Goal: Information Seeking & Learning: Learn about a topic

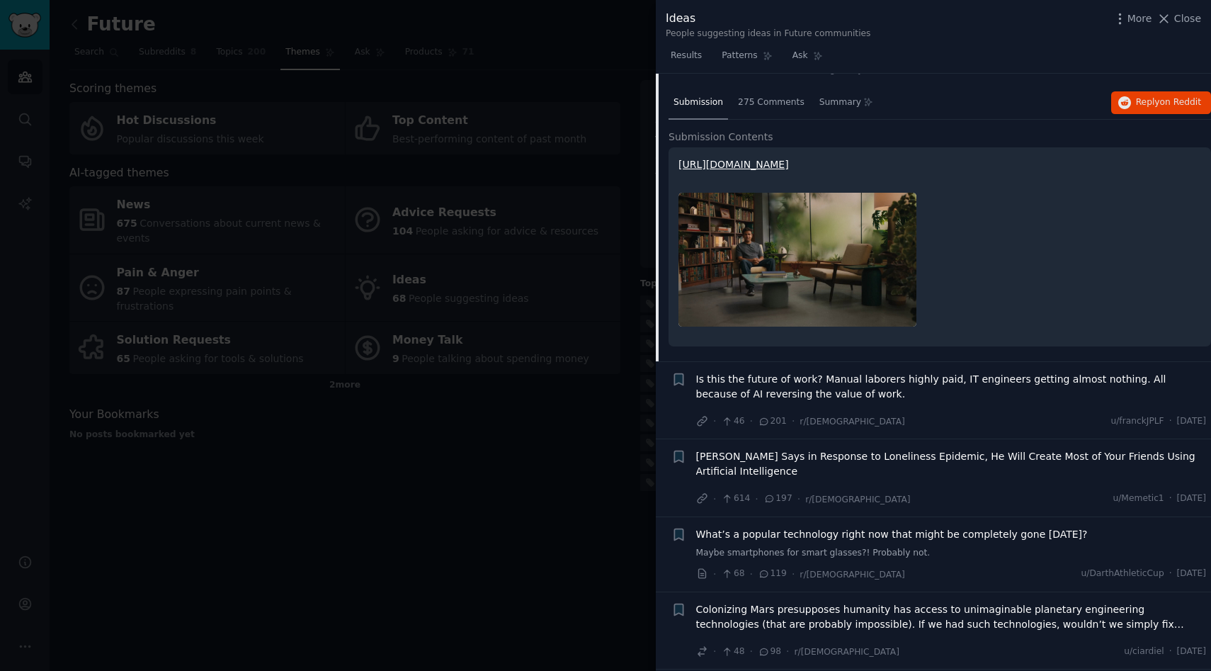
scroll to position [298, 0]
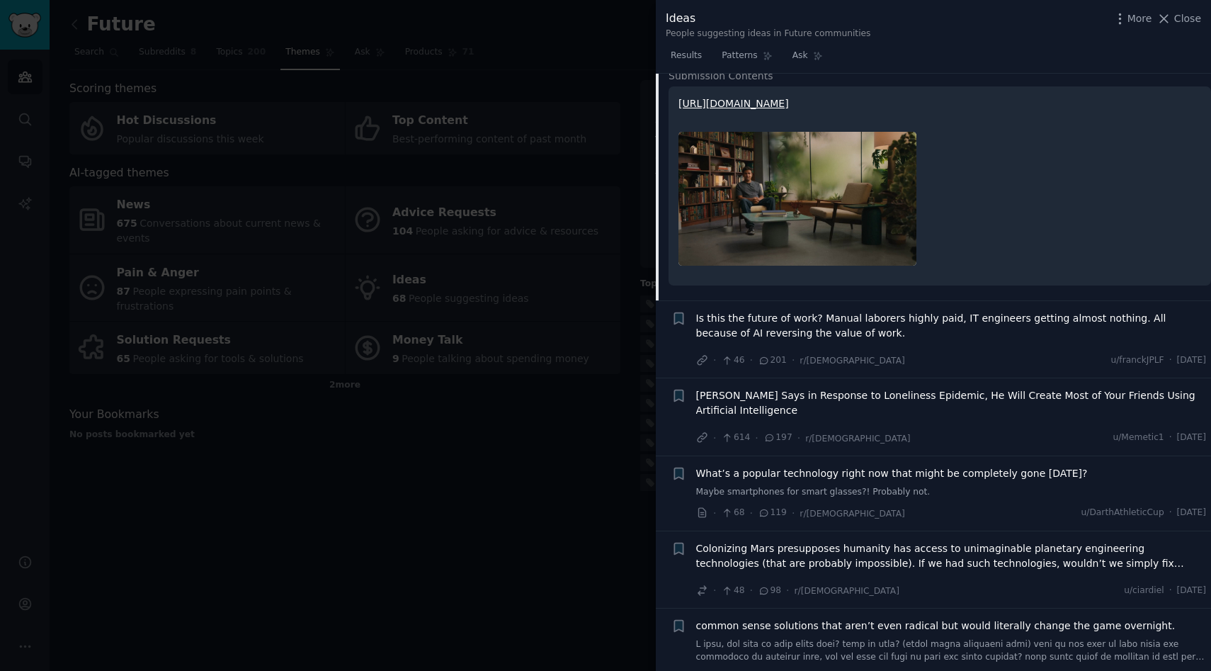
click at [954, 495] on link "Maybe smartphones for smart glasses?! Probably not." at bounding box center [951, 492] width 511 height 13
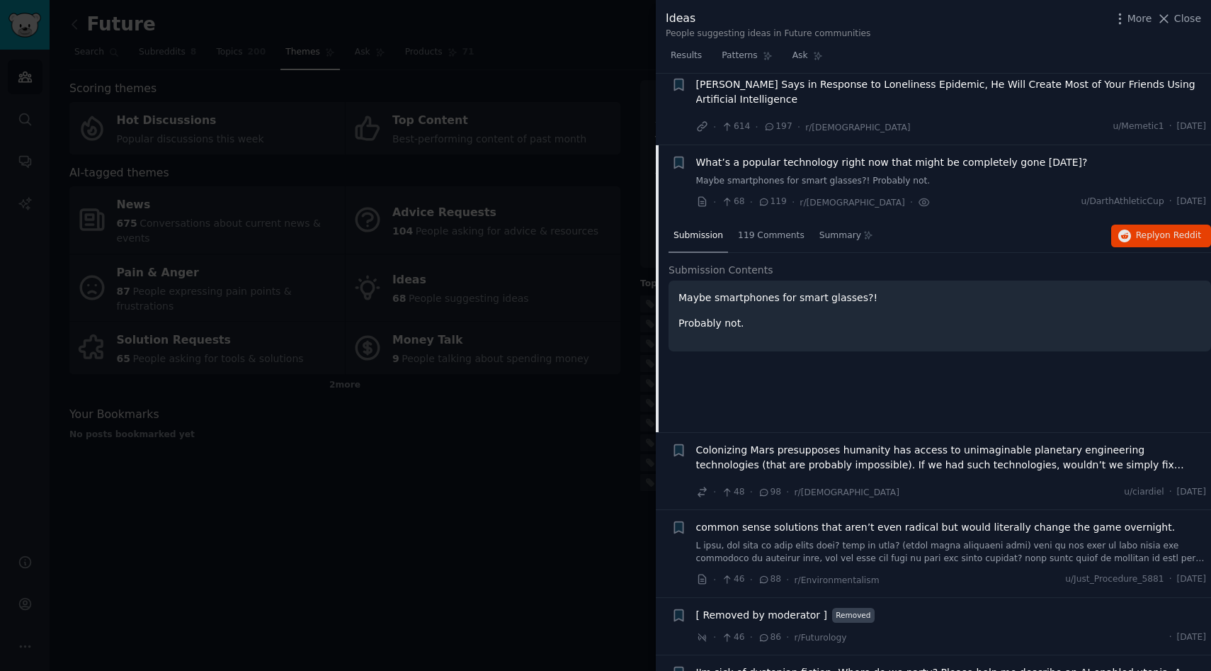
scroll to position [405, 0]
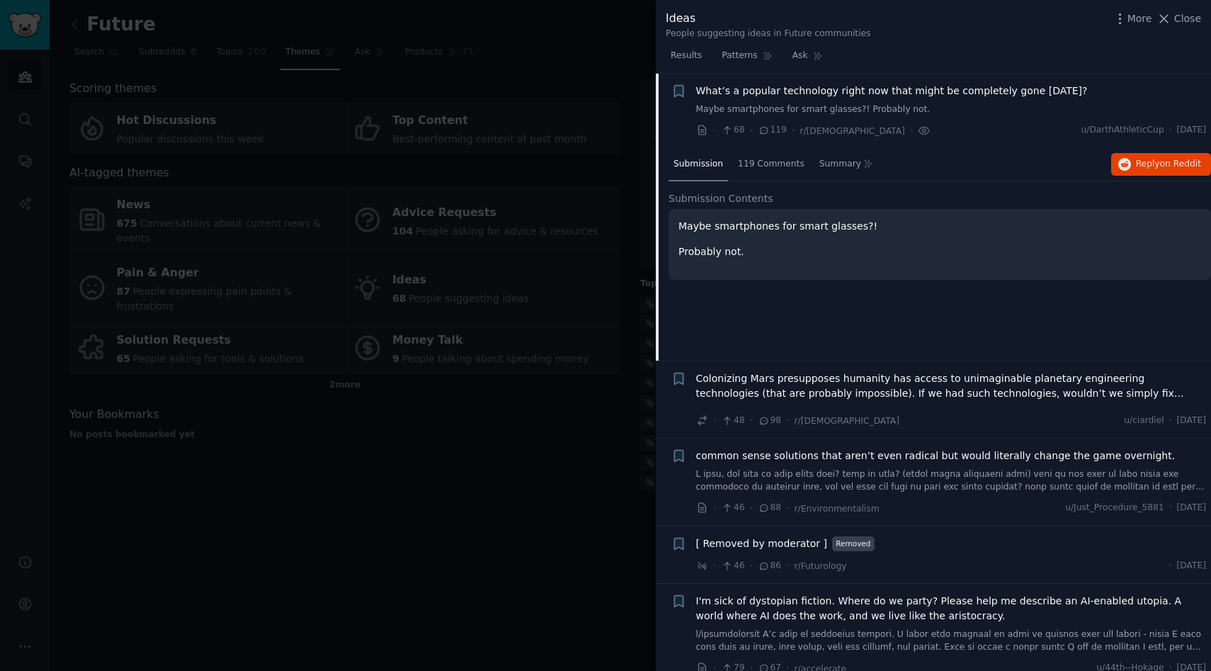
click at [911, 426] on div "· 48 · 98 · r/Futurism u/ciardiel · [DATE]" at bounding box center [951, 420] width 511 height 15
click at [1146, 400] on div "Colonizing Mars presupposes humanity has access to unimaginable planetary engin…" at bounding box center [951, 388] width 511 height 35
click at [996, 417] on div "· 48 · 98 · r/Futurism u/ciardiel · [DATE]" at bounding box center [951, 420] width 511 height 15
click at [992, 414] on div "· 48 · 98 · r/Futurism u/ciardiel · [DATE]" at bounding box center [951, 420] width 511 height 15
click at [1125, 394] on span "Colonizing Mars presupposes humanity has access to unimaginable planetary engin…" at bounding box center [951, 386] width 511 height 30
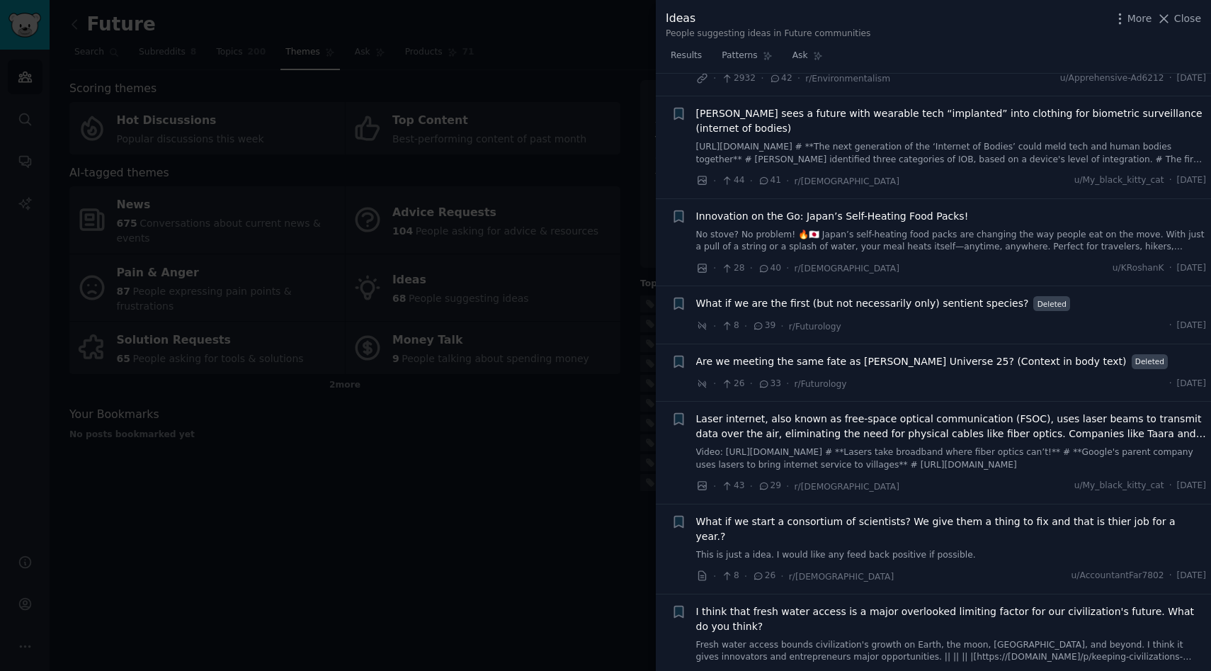
scroll to position [1751, 0]
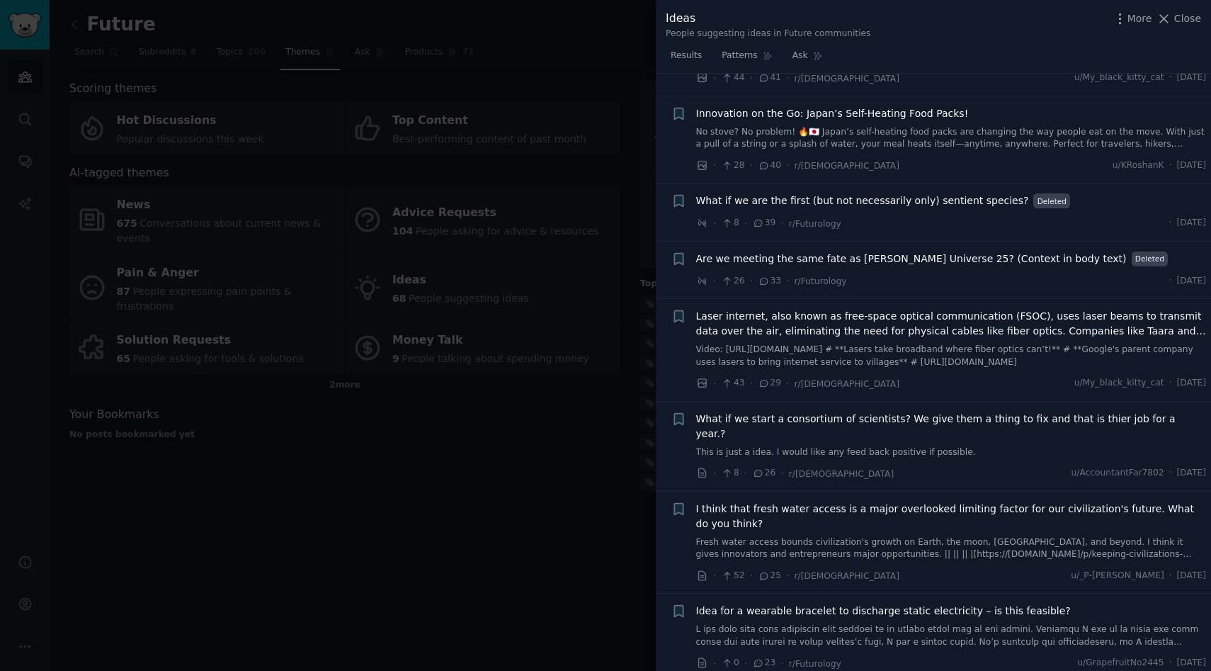
click at [883, 446] on link "This is just a idea. I would like any feed back positive if possible." at bounding box center [951, 452] width 511 height 13
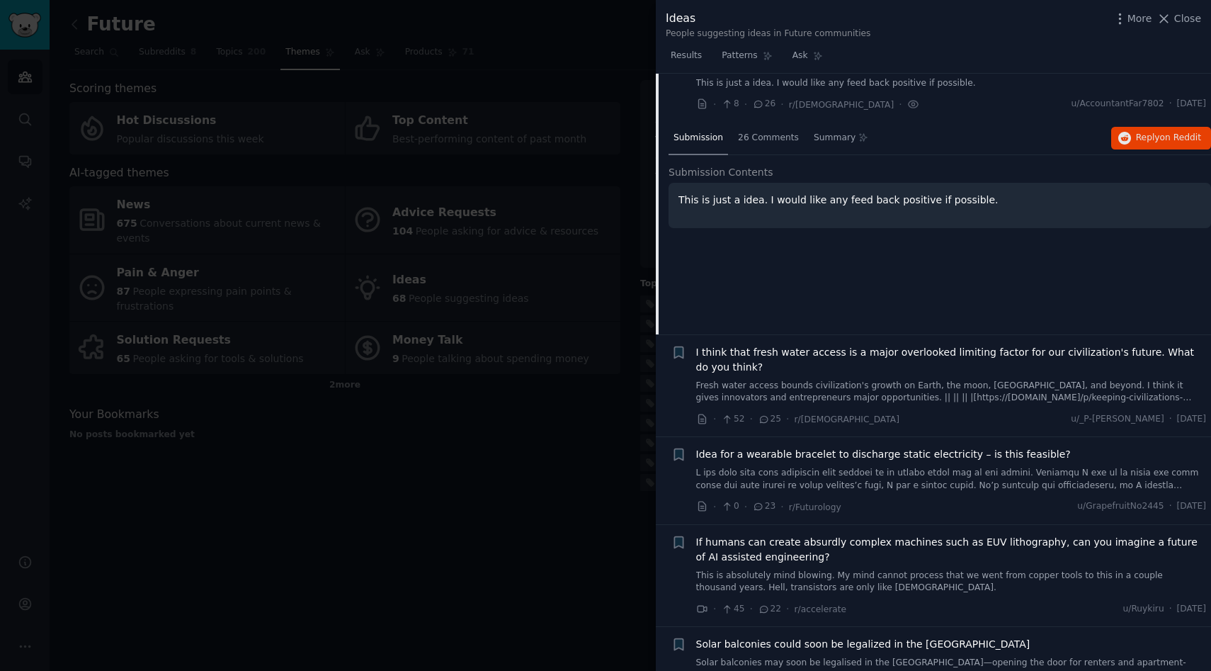
scroll to position [1931, 0]
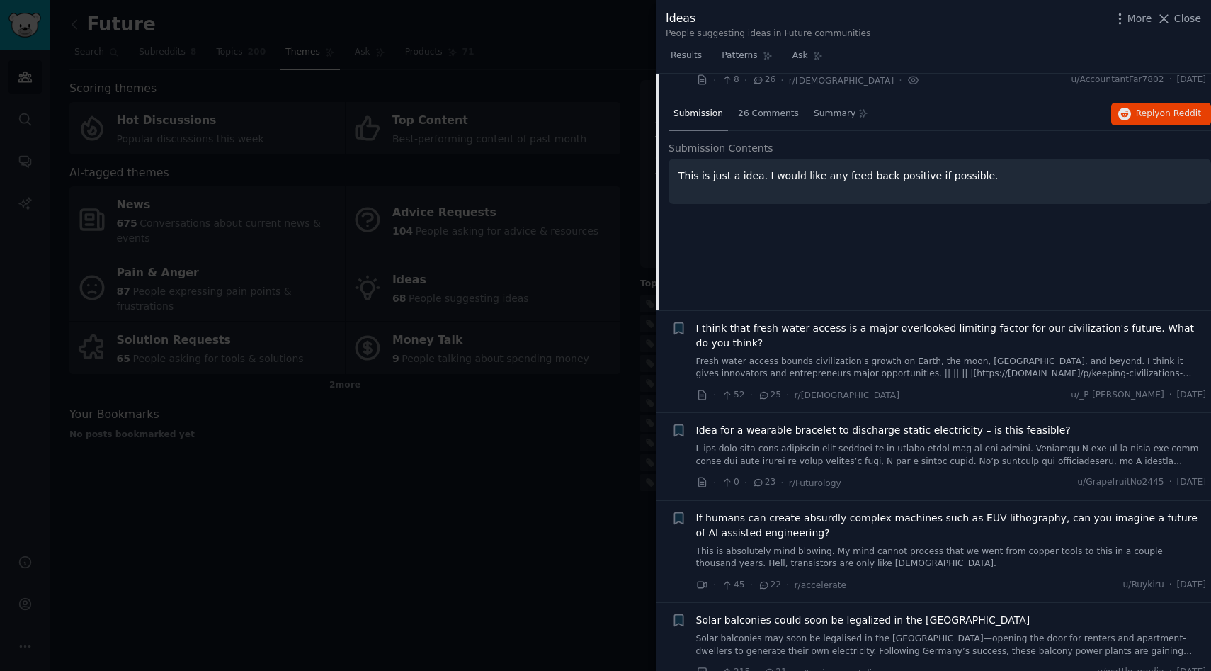
click at [822, 356] on link "Fresh water access bounds civilization's growth on Earth, the moon, [GEOGRAPHIC…" at bounding box center [951, 368] width 511 height 25
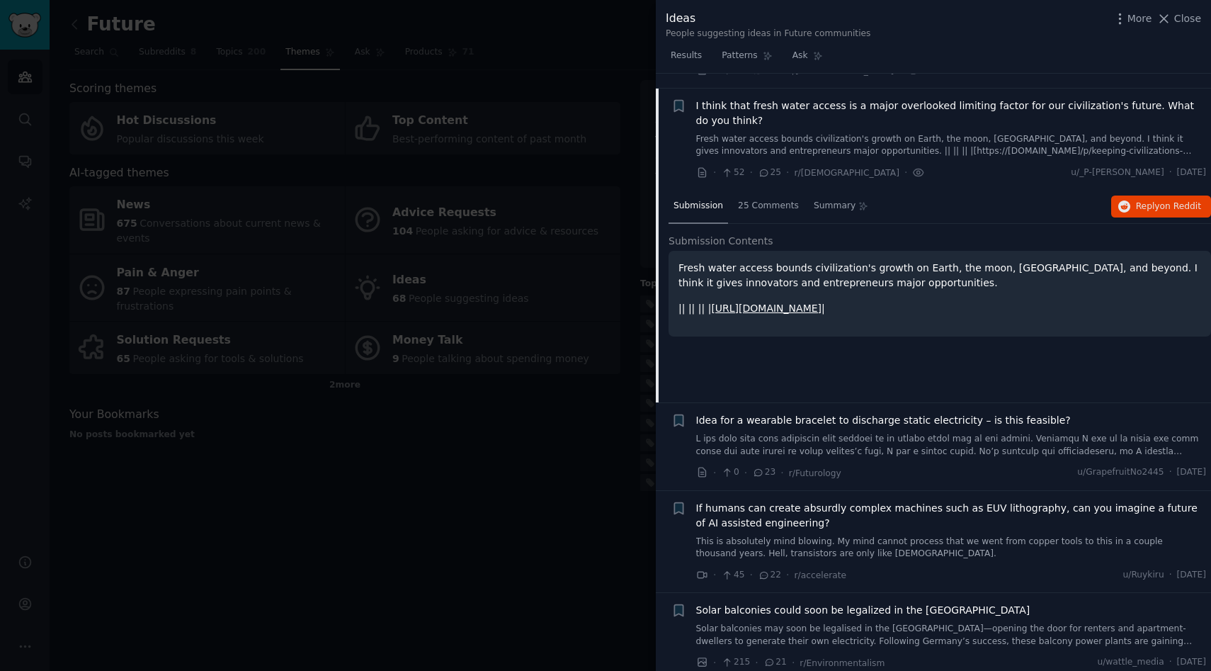
scroll to position [2098, 0]
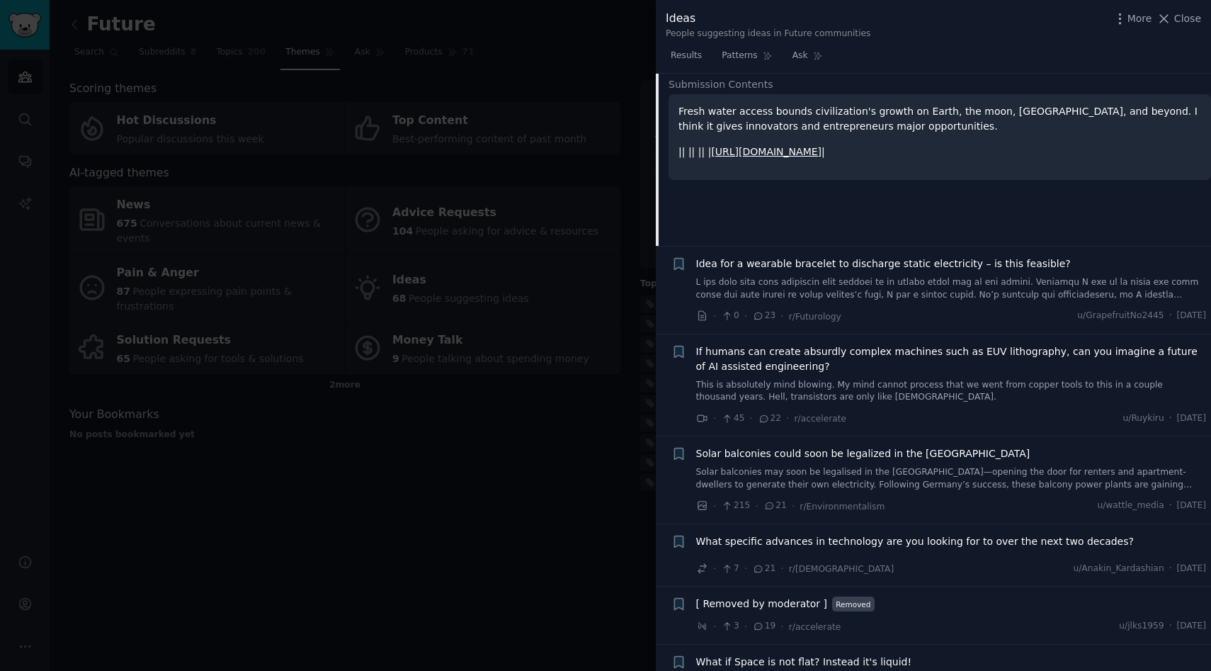
click at [968, 290] on div "Idea for a wearable bracelet to discharge static electricity – is this feasible…" at bounding box center [951, 289] width 511 height 67
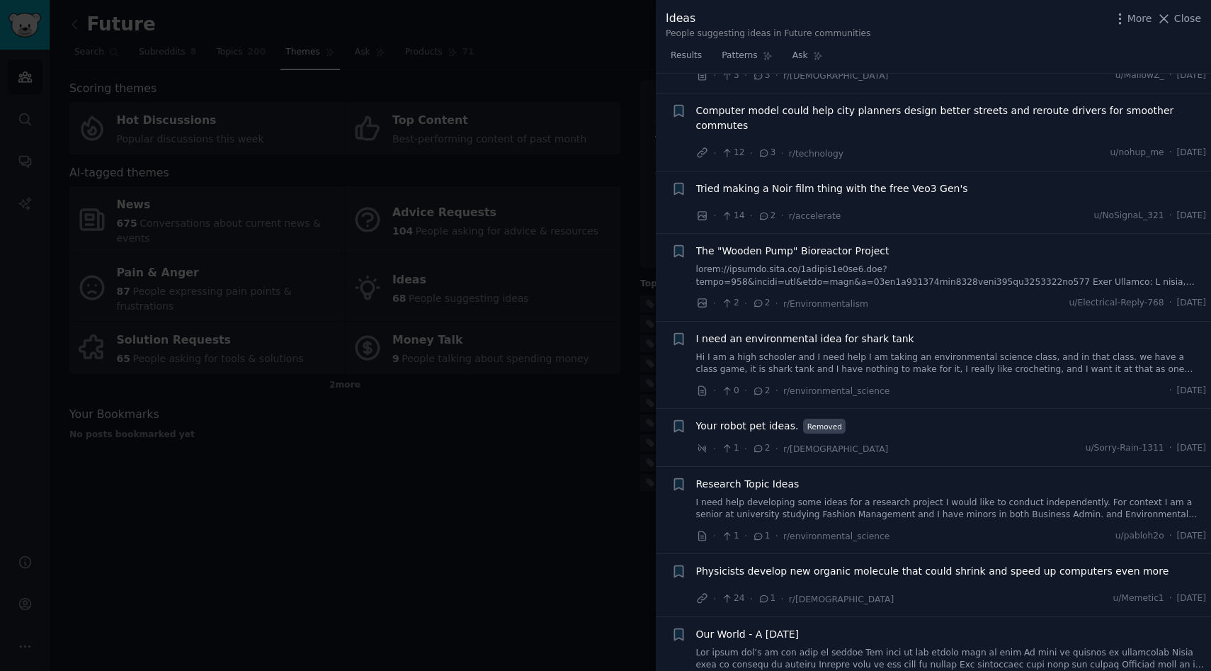
scroll to position [4181, 0]
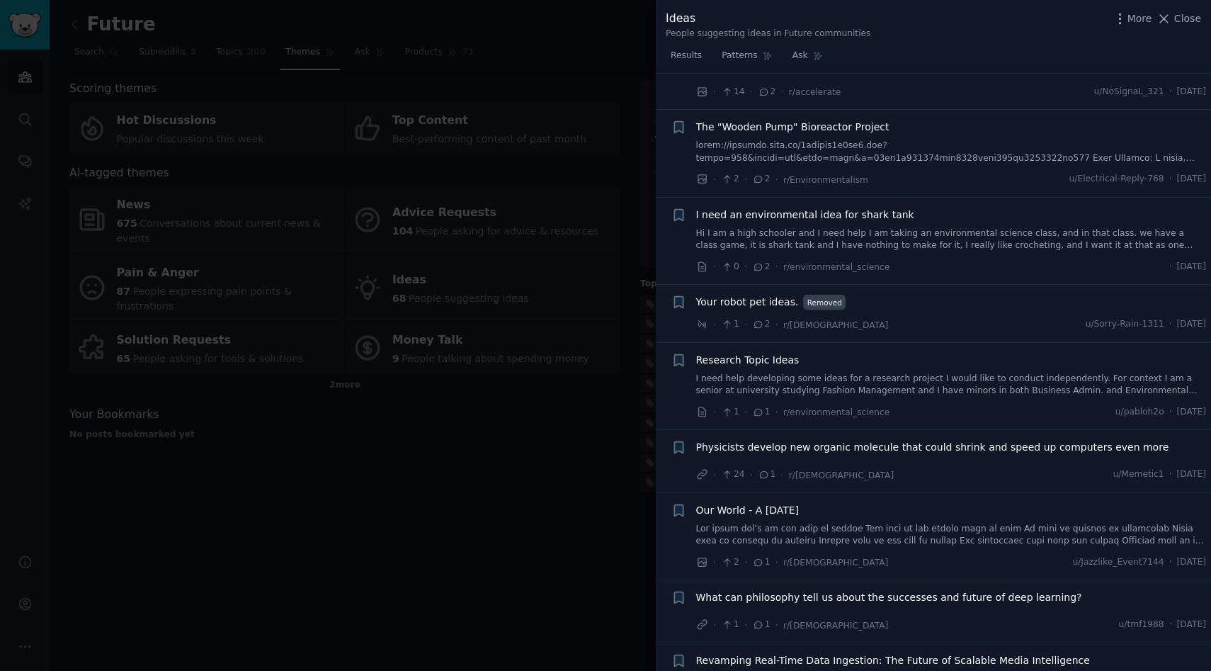
click at [929, 405] on div "· 1 · 1 · r/environmental_science u/pabloh2o · [DATE]" at bounding box center [951, 412] width 511 height 15
click at [1033, 353] on div "Research Topic Ideas" at bounding box center [951, 360] width 511 height 15
click at [785, 353] on span "Research Topic Ideas" at bounding box center [747, 360] width 103 height 15
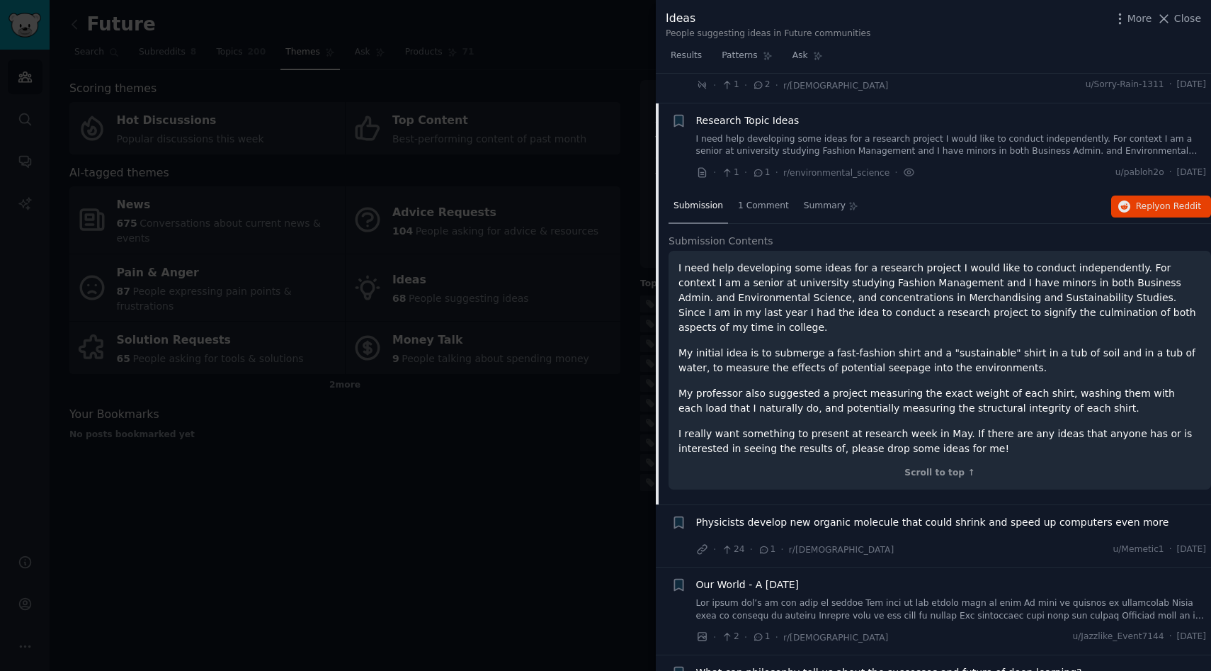
scroll to position [4355, 0]
